Goal: Check status: Check status

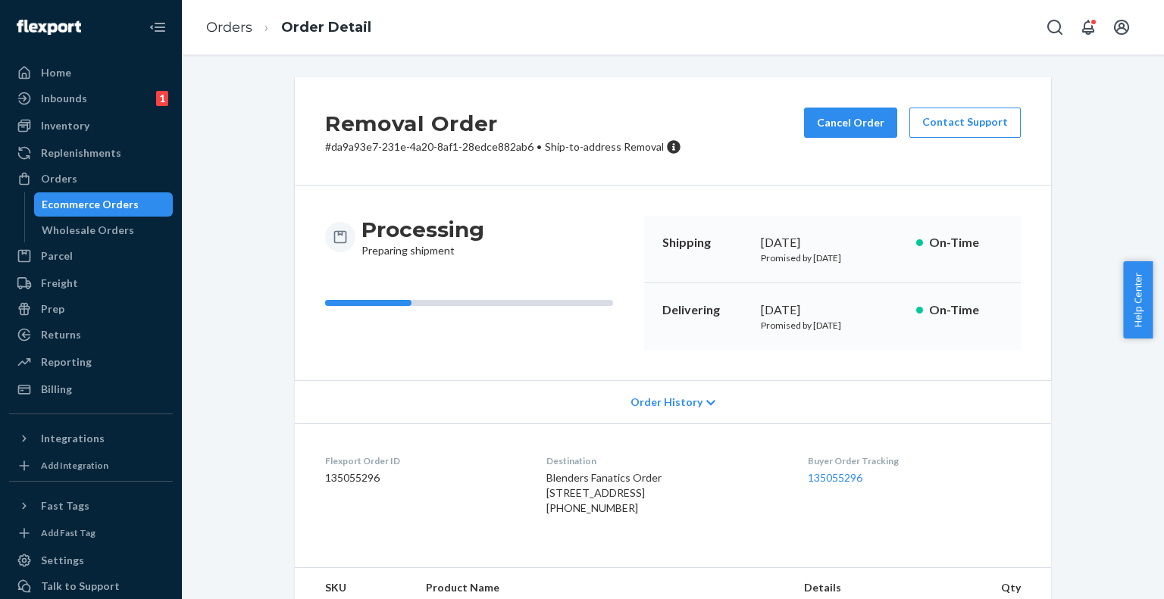
scroll to position [76, 0]
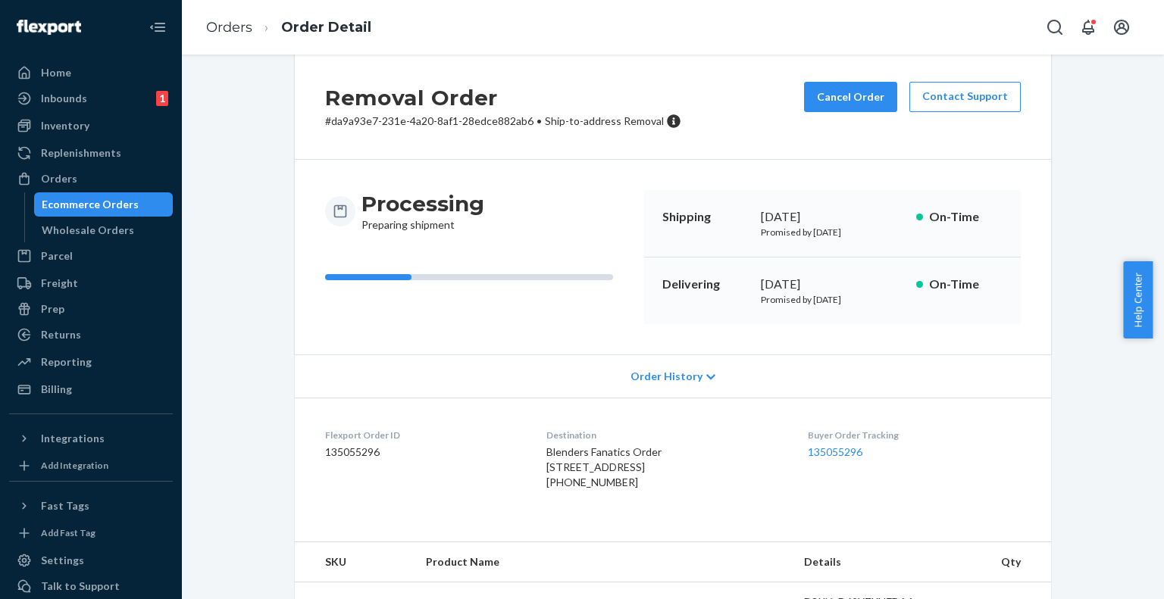
scroll to position [0, 0]
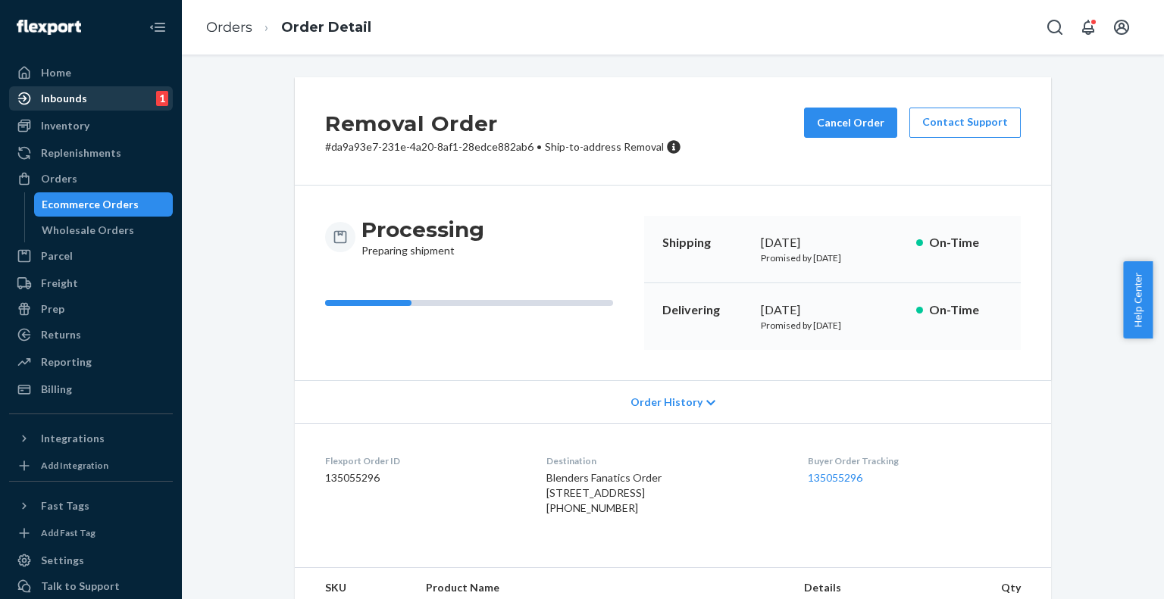
click at [105, 88] on div "Inbounds 1" at bounding box center [91, 98] width 161 height 21
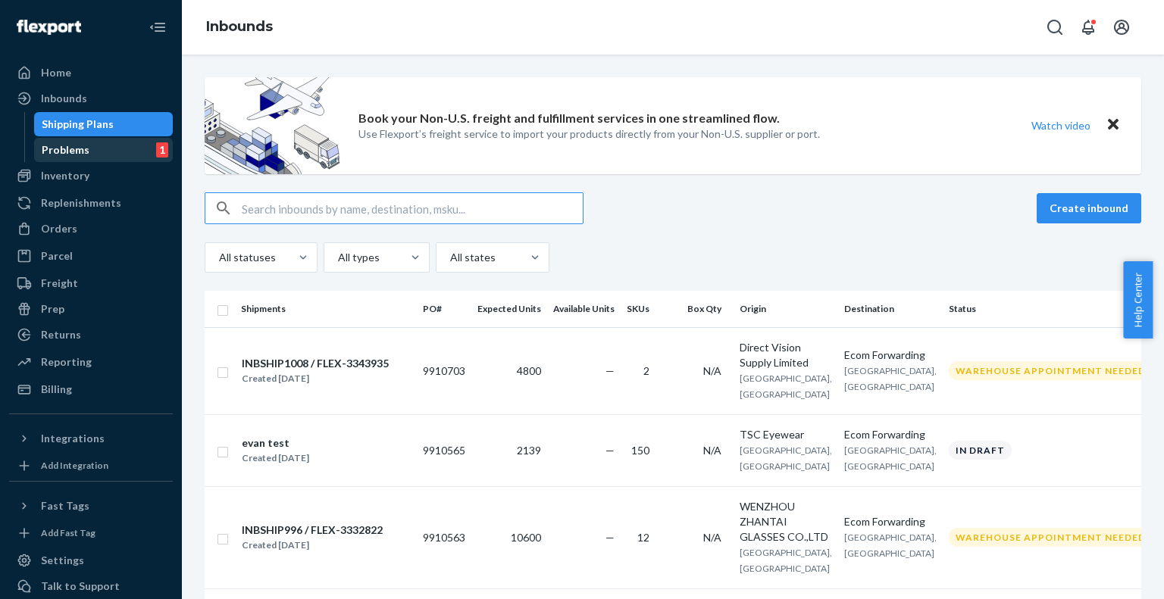
click at [114, 160] on div "Problems 1" at bounding box center [104, 149] width 136 height 21
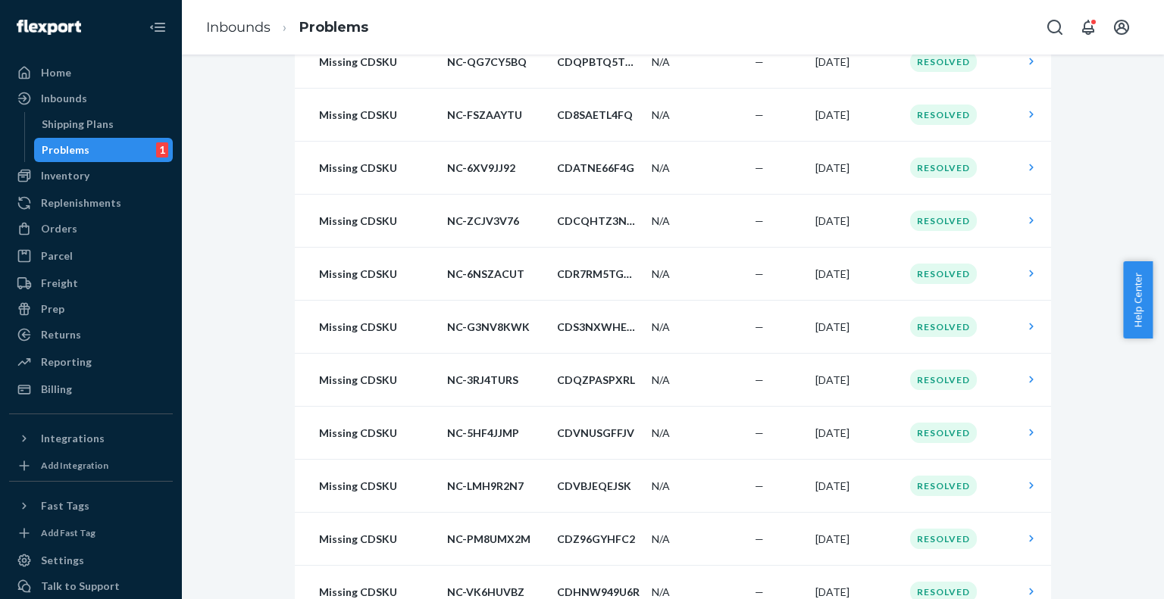
scroll to position [703, 0]
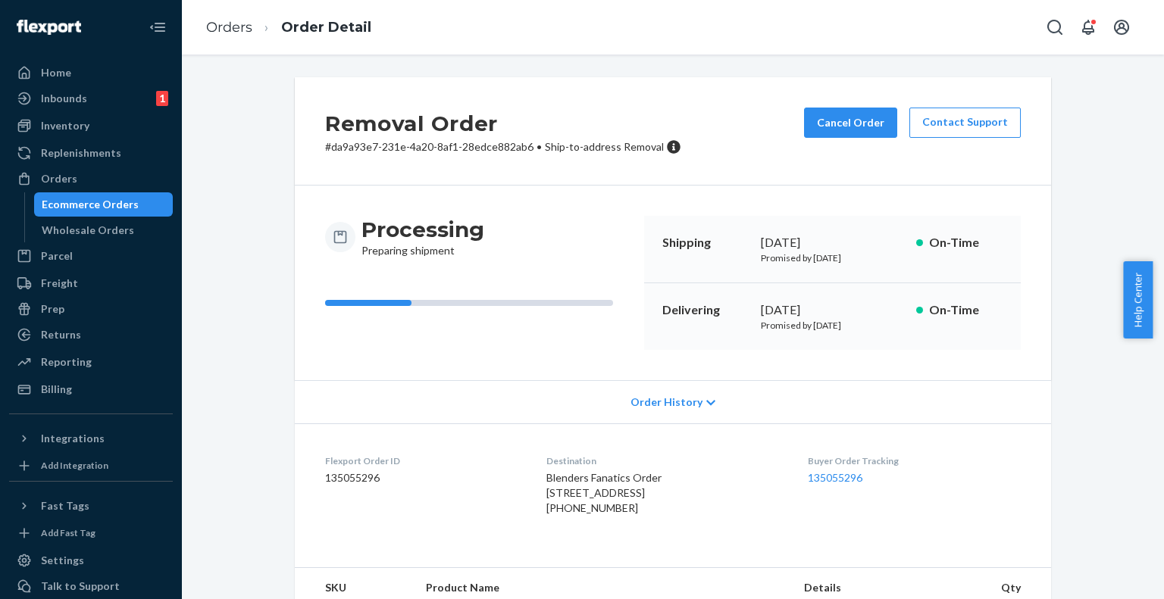
click at [694, 406] on div "Order History" at bounding box center [673, 401] width 756 height 43
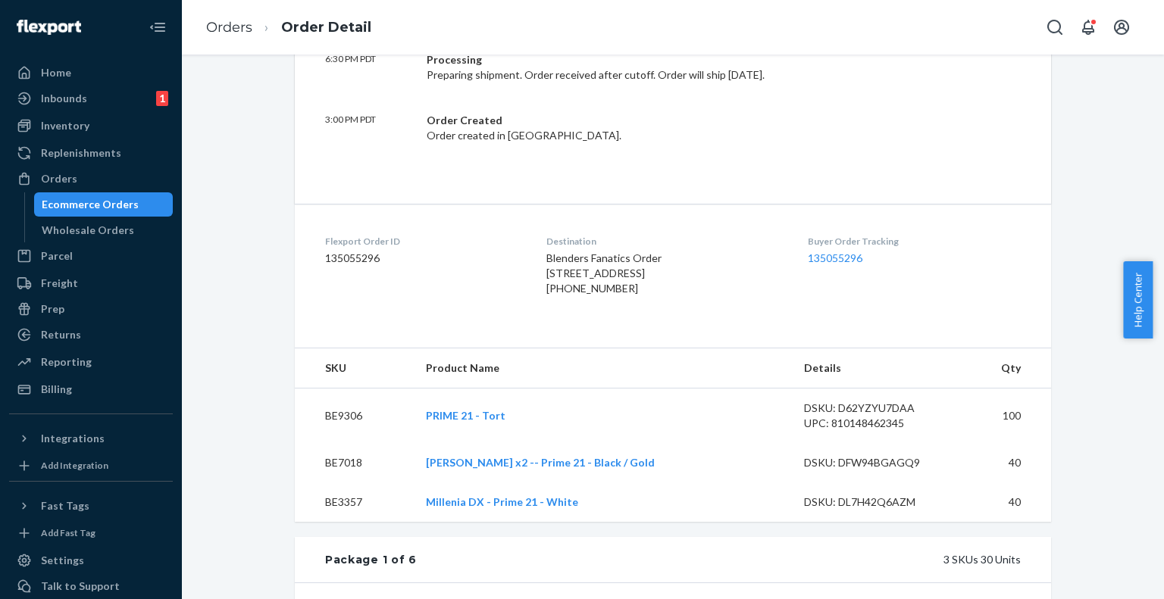
scroll to position [455, 0]
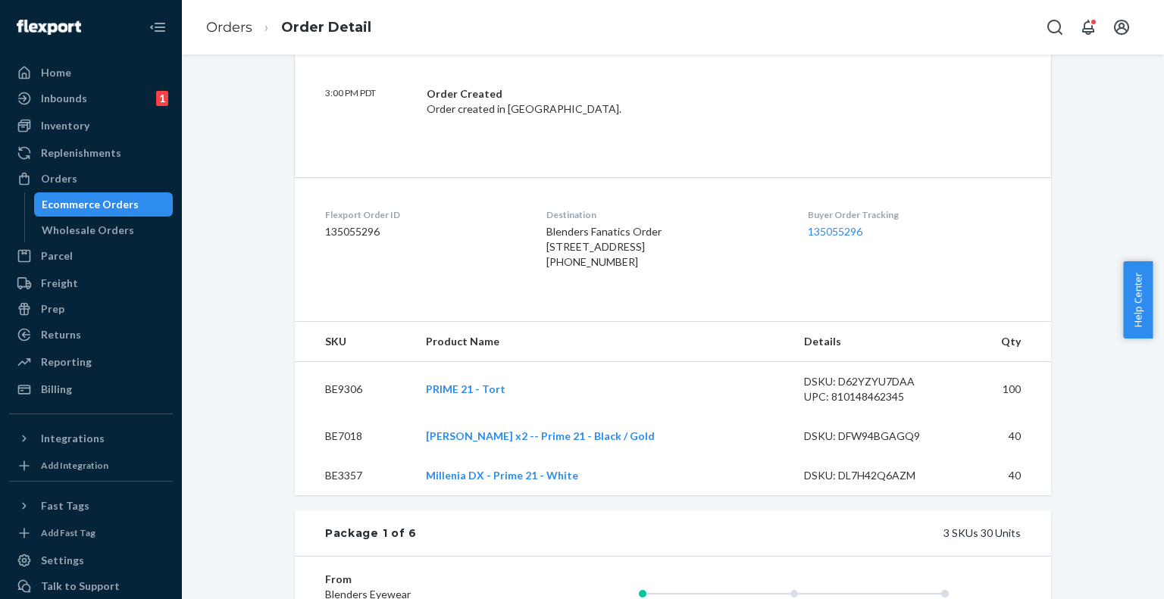
click at [449, 246] on div "Flexport Order ID 135055296" at bounding box center [423, 241] width 197 height 67
click at [350, 234] on dd "135055296" at bounding box center [423, 231] width 197 height 15
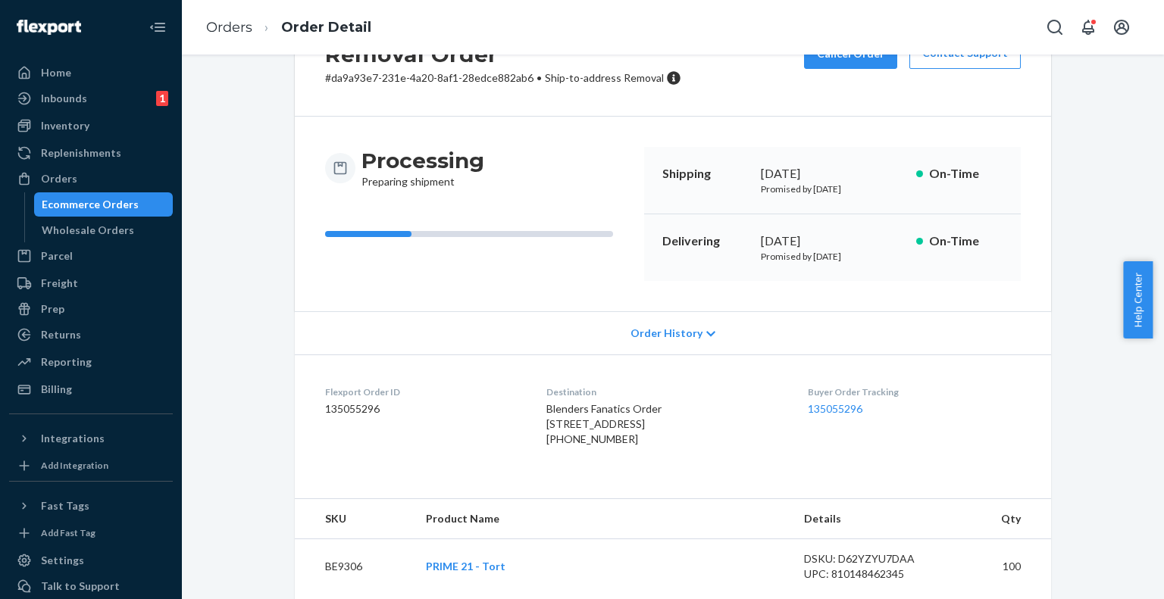
scroll to position [152, 0]
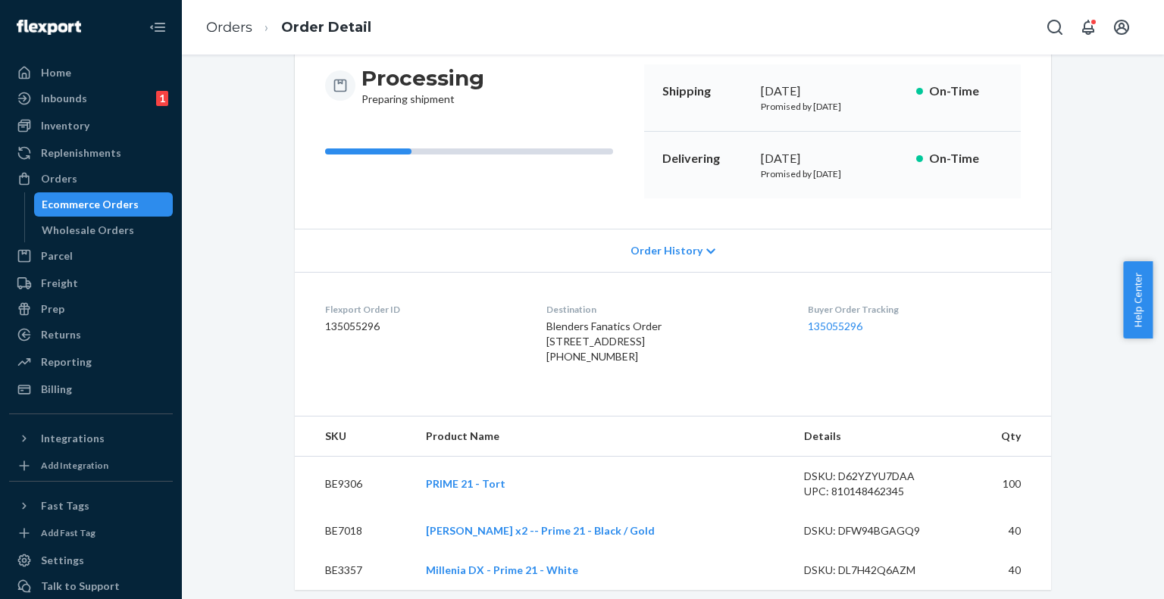
click at [706, 250] on icon at bounding box center [710, 251] width 9 height 11
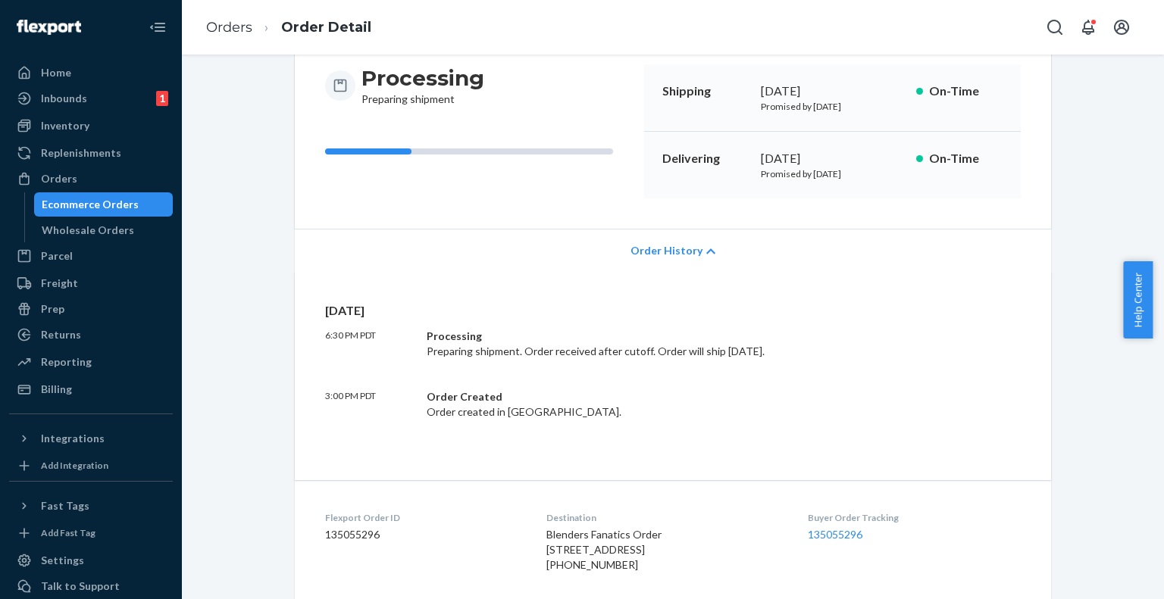
click at [706, 250] on icon at bounding box center [710, 251] width 9 height 11
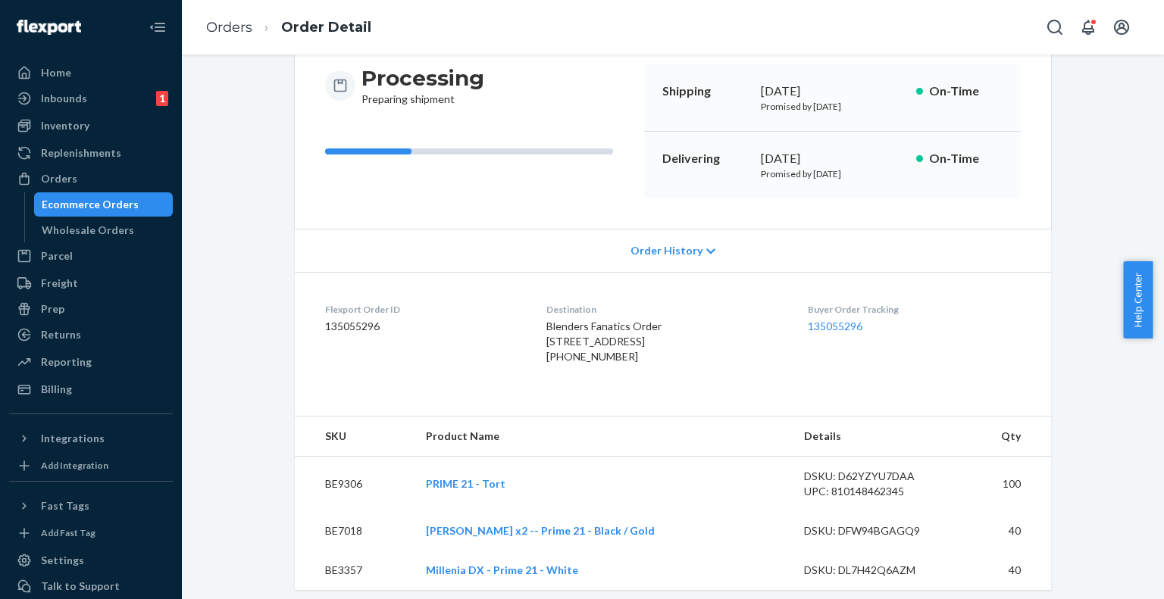
click at [594, 365] on div "Blenders Fanatics Order [STREET_ADDRESS] [PHONE_NUMBER]" at bounding box center [664, 341] width 237 height 45
click at [594, 348] on div "Blenders Fanatics Order [STREET_ADDRESS] [PHONE_NUMBER]" at bounding box center [664, 341] width 237 height 45
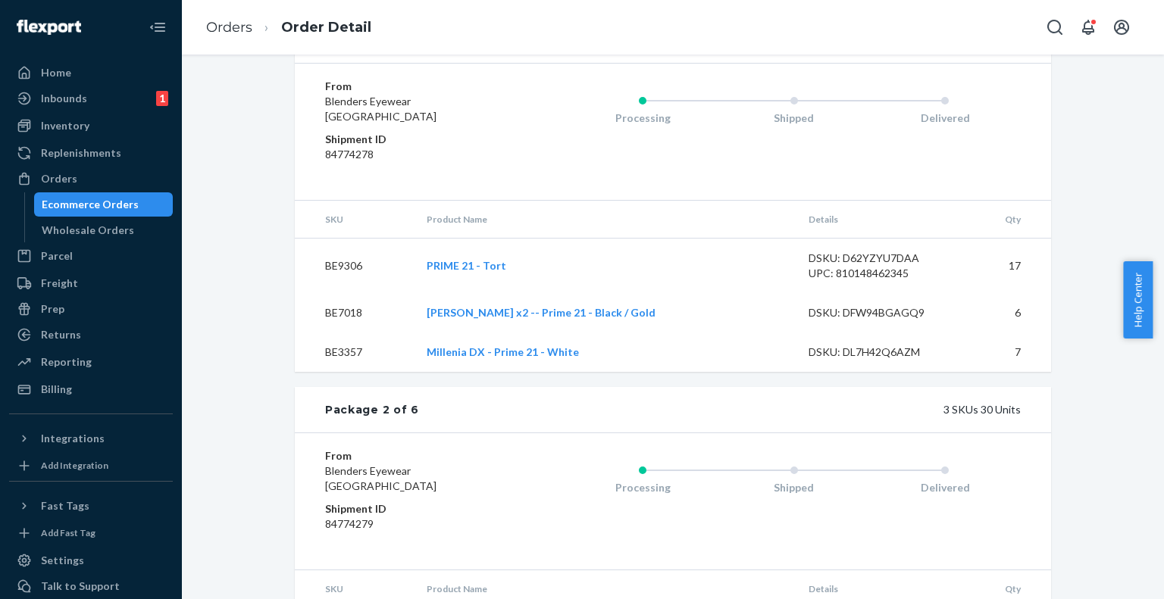
scroll to position [361, 0]
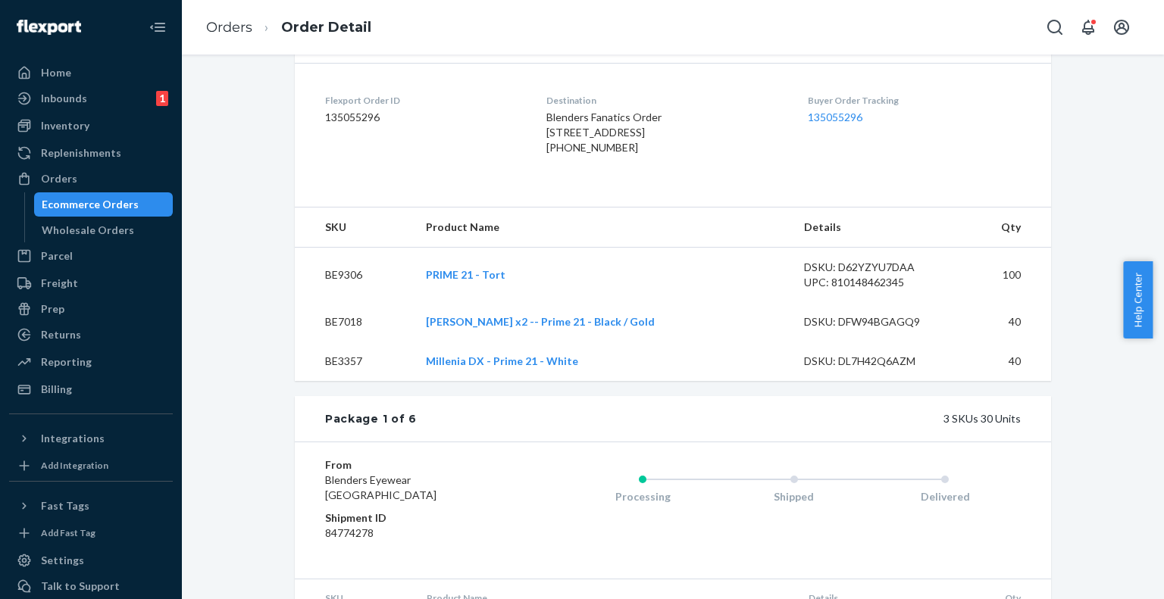
drag, startPoint x: 568, startPoint y: 184, endPoint x: 576, endPoint y: 157, distance: 28.3
click at [568, 155] on div "[PHONE_NUMBER]" at bounding box center [664, 147] width 237 height 15
click at [579, 139] on span "Blenders Fanatics Order [STREET_ADDRESS]" at bounding box center [603, 125] width 115 height 28
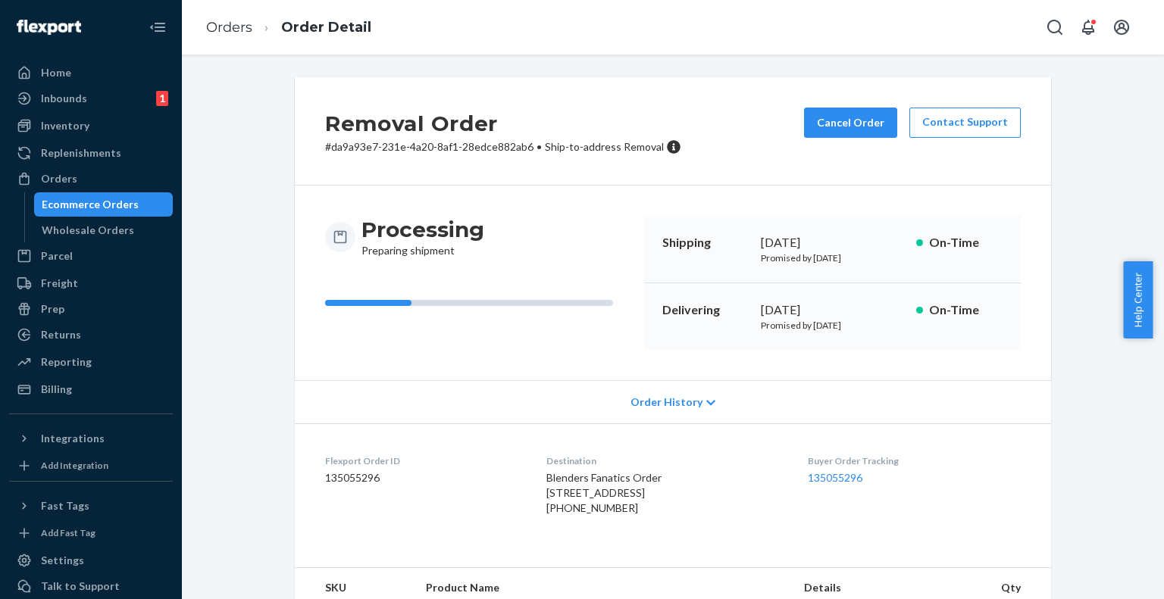
scroll to position [152, 0]
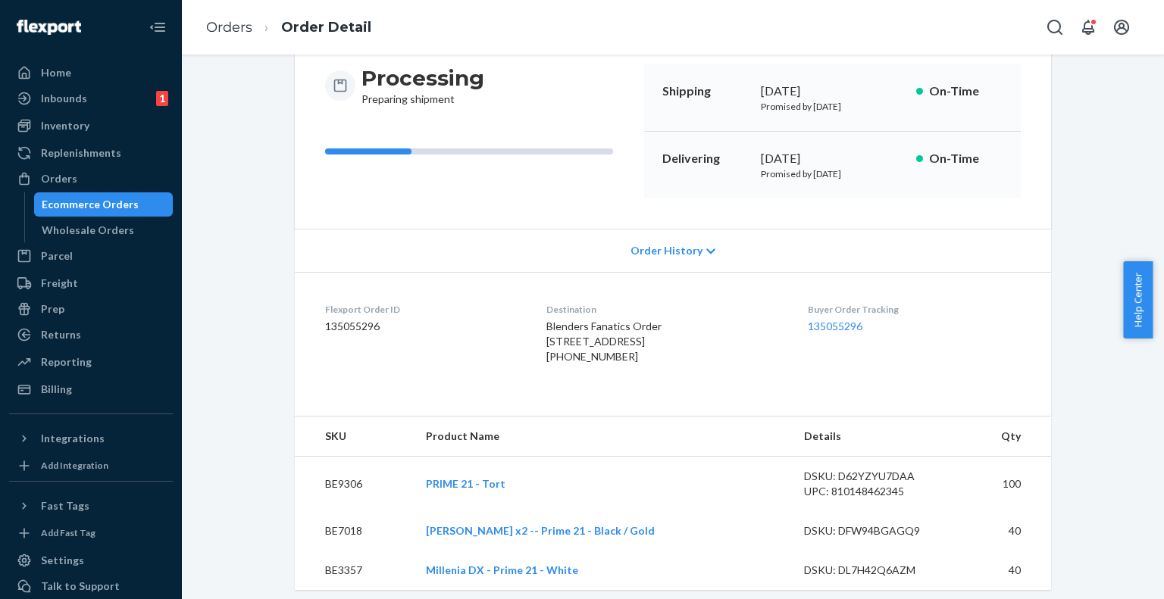
click at [380, 371] on div "Flexport Order ID 135055296" at bounding box center [423, 336] width 197 height 67
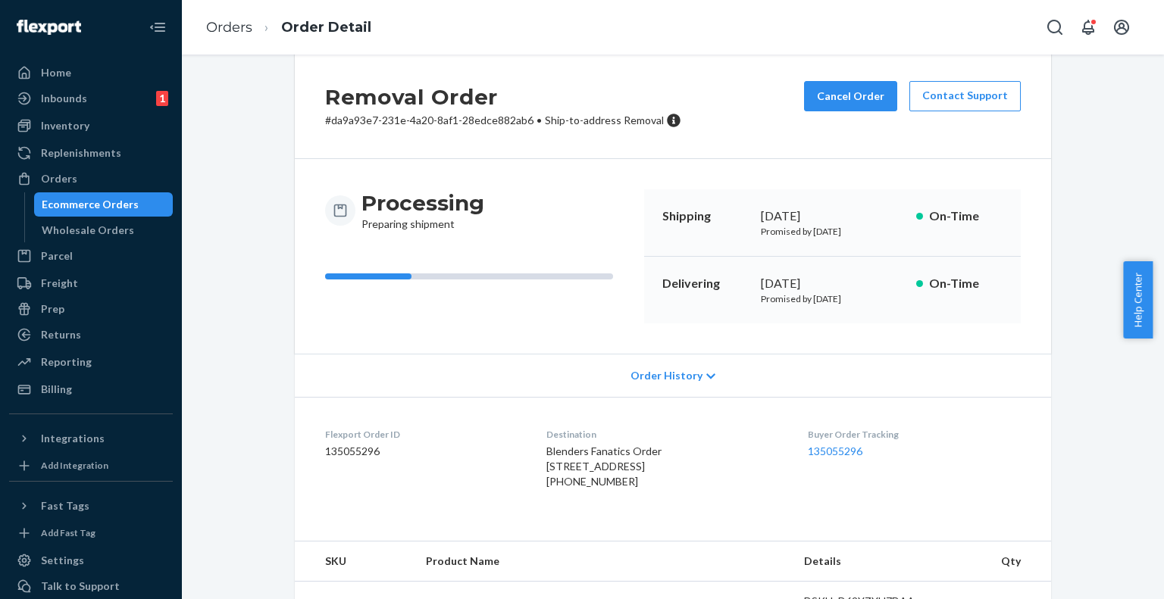
scroll to position [0, 0]
